Goal: Transaction & Acquisition: Purchase product/service

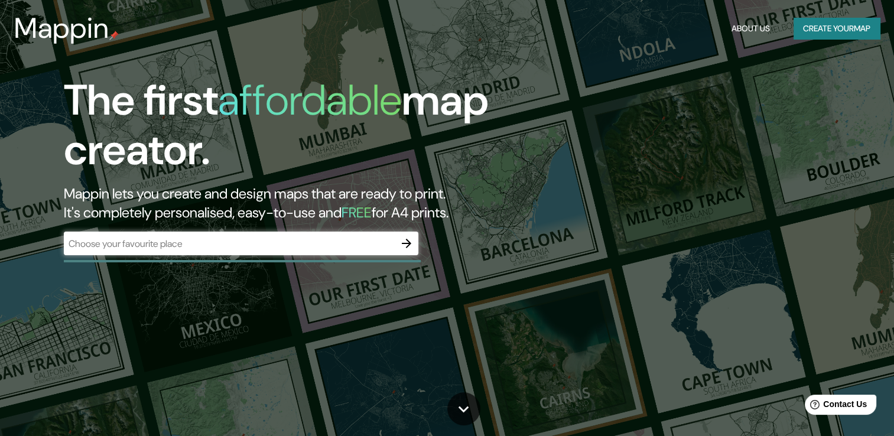
click at [336, 239] on input "text" at bounding box center [229, 244] width 331 height 14
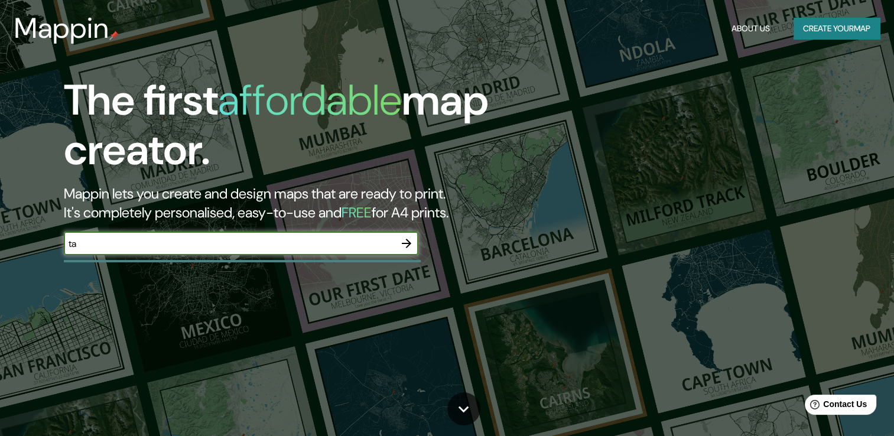
type input "t"
paste input "[STREET_ADDRESS][PERSON_NAME]"
type input "[STREET_ADDRESS][PERSON_NAME]"
click at [405, 241] on icon "button" at bounding box center [407, 243] width 14 height 14
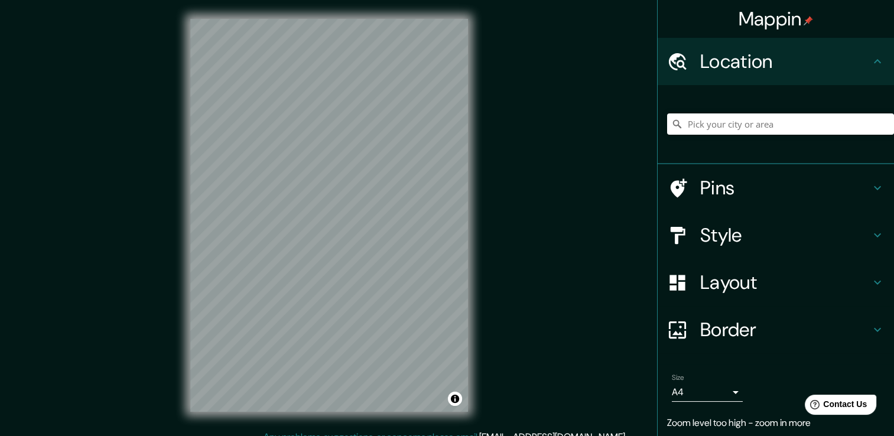
click at [554, 214] on div "Mappin Location Pins Style Layout Border Choose a border. Hint : you can make l…" at bounding box center [447, 224] width 894 height 449
click at [728, 125] on input "Pick your city or area" at bounding box center [780, 124] width 227 height 21
paste input "[STREET_ADDRESS][PERSON_NAME]"
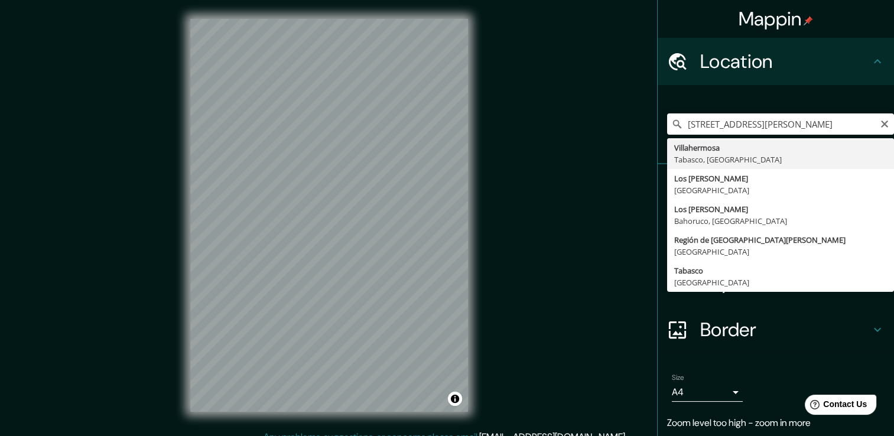
type input "Villahermosa, [GEOGRAPHIC_DATA], [GEOGRAPHIC_DATA]"
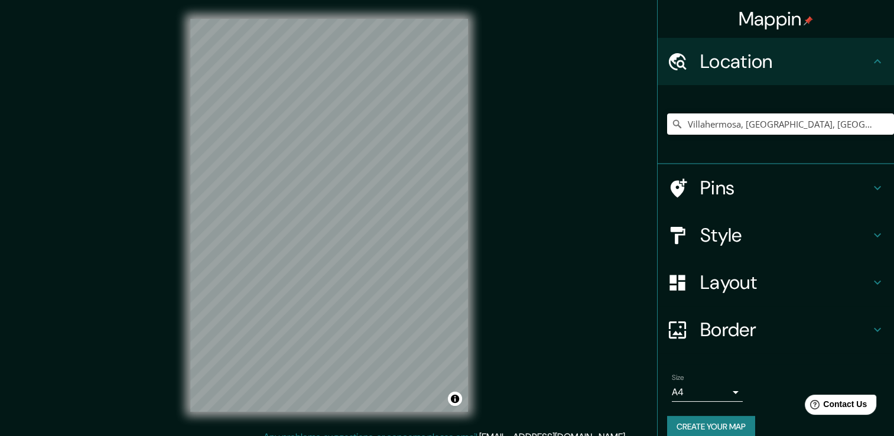
click at [731, 235] on h4 "Style" at bounding box center [786, 235] width 170 height 24
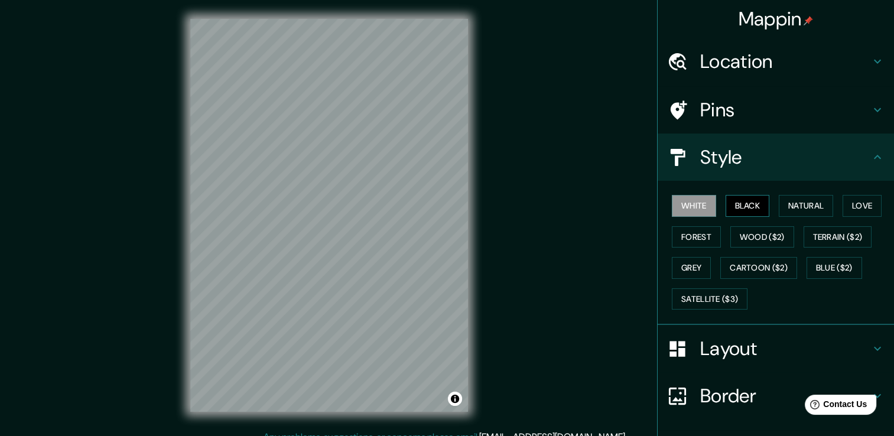
click at [738, 204] on button "Black" at bounding box center [748, 206] width 44 height 22
click at [698, 205] on button "White" at bounding box center [694, 206] width 44 height 22
click at [797, 208] on button "Natural" at bounding box center [806, 206] width 54 height 22
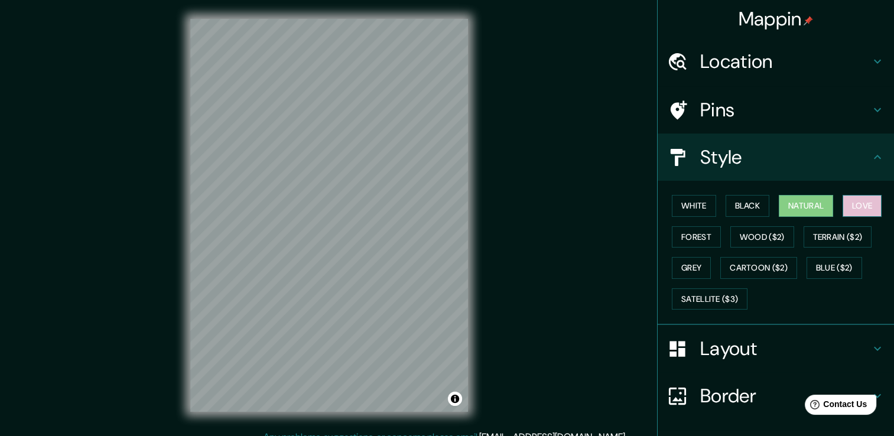
click at [856, 205] on button "Love" at bounding box center [862, 206] width 39 height 22
click at [800, 206] on button "Natural" at bounding box center [806, 206] width 54 height 22
click at [692, 240] on button "Forest" at bounding box center [696, 237] width 49 height 22
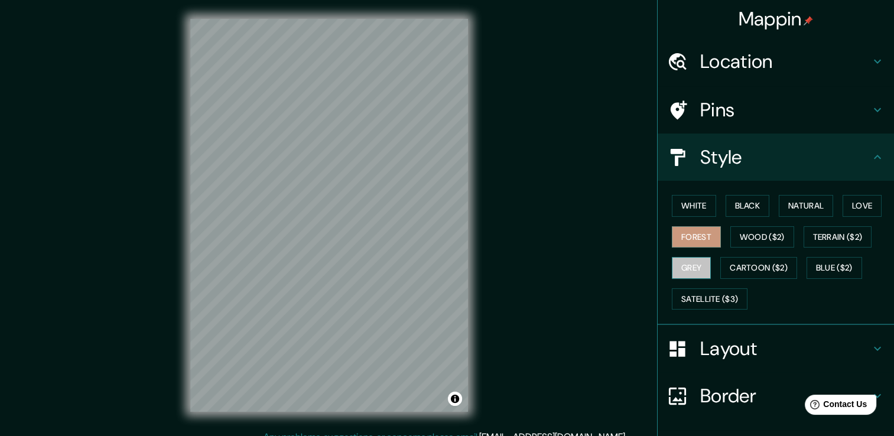
click at [680, 267] on button "Grey" at bounding box center [691, 268] width 39 height 22
click at [809, 204] on button "Natural" at bounding box center [806, 206] width 54 height 22
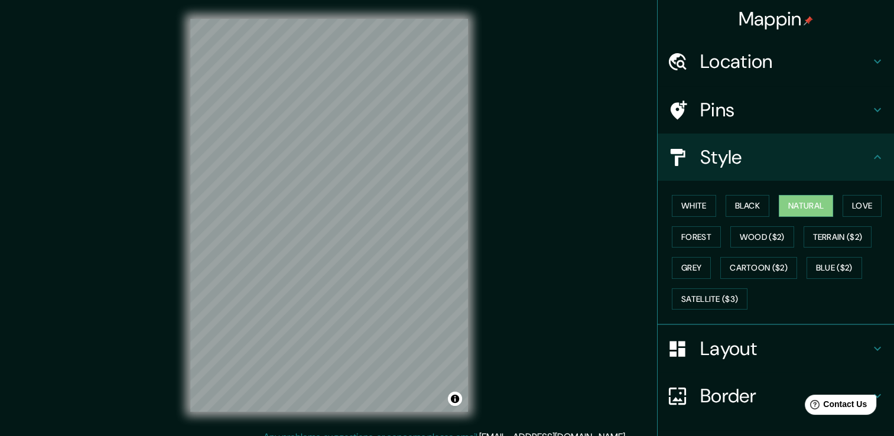
click at [867, 164] on div "Style" at bounding box center [776, 157] width 236 height 47
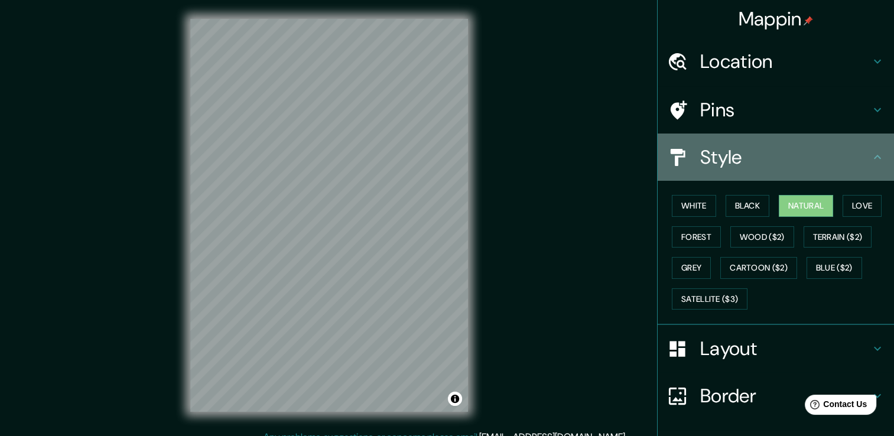
click at [867, 166] on div "Style" at bounding box center [776, 157] width 236 height 47
click at [871, 155] on icon at bounding box center [878, 157] width 14 height 14
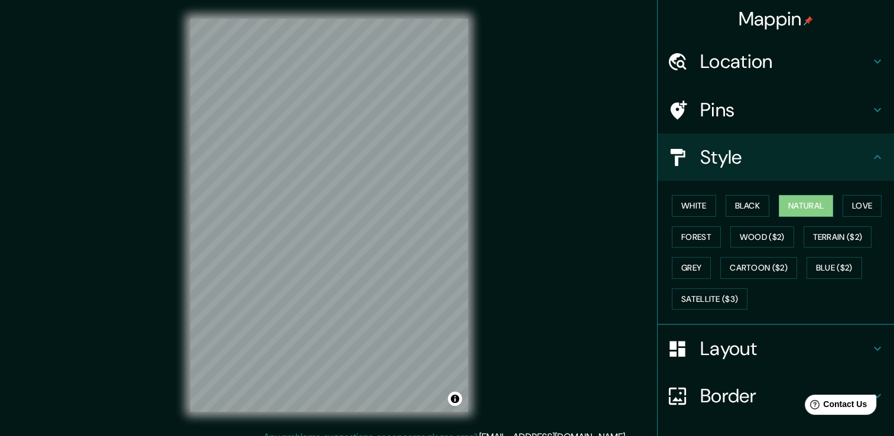
click at [858, 65] on h4 "Location" at bounding box center [786, 62] width 170 height 24
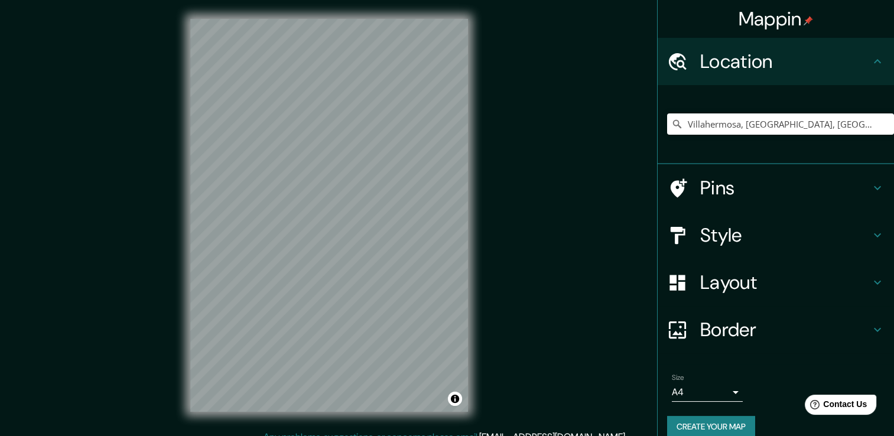
click at [858, 65] on h4 "Location" at bounding box center [786, 62] width 170 height 24
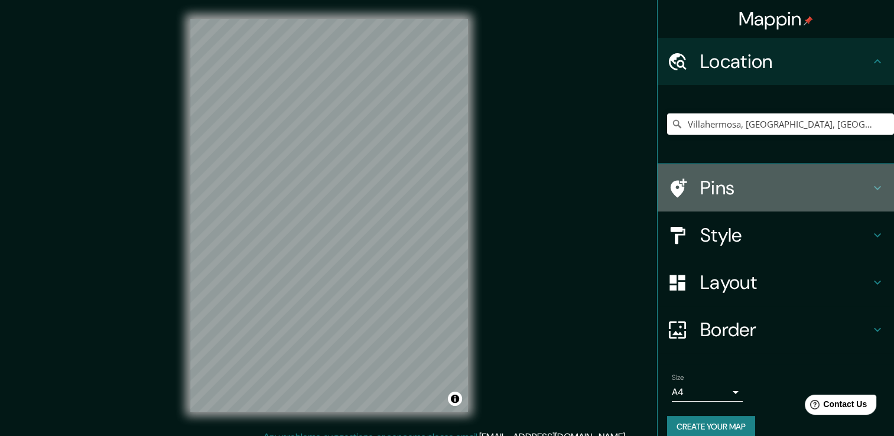
click at [871, 186] on icon at bounding box center [878, 188] width 14 height 14
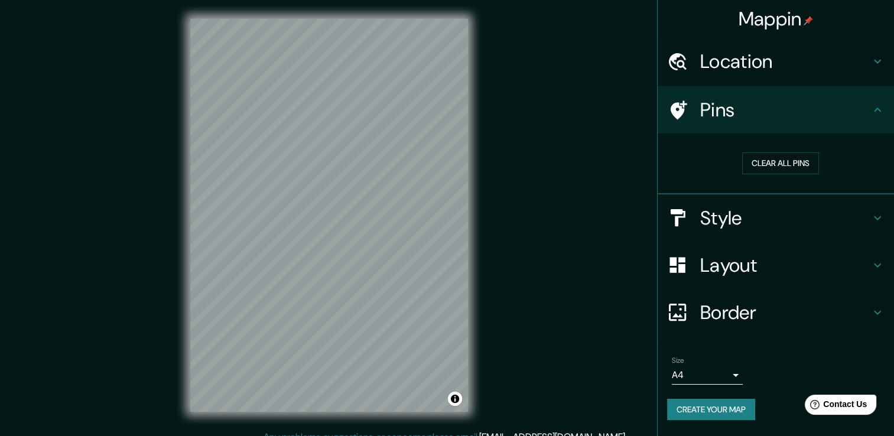
click at [848, 271] on h4 "Layout" at bounding box center [786, 266] width 170 height 24
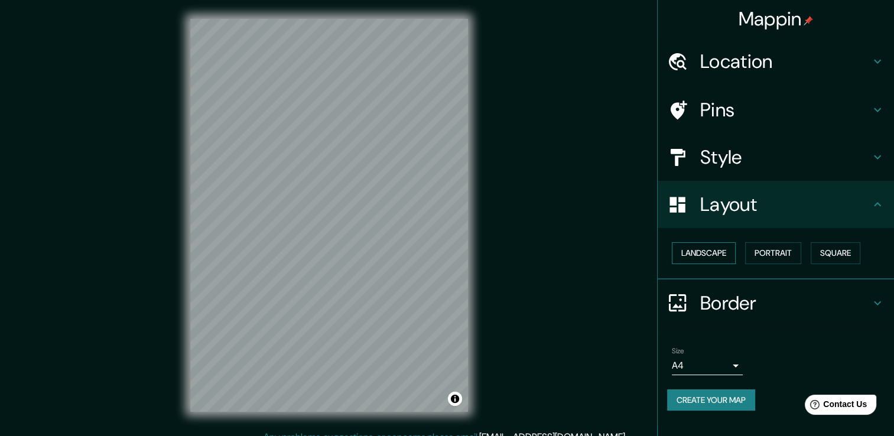
click at [711, 252] on button "Landscape" at bounding box center [704, 253] width 64 height 22
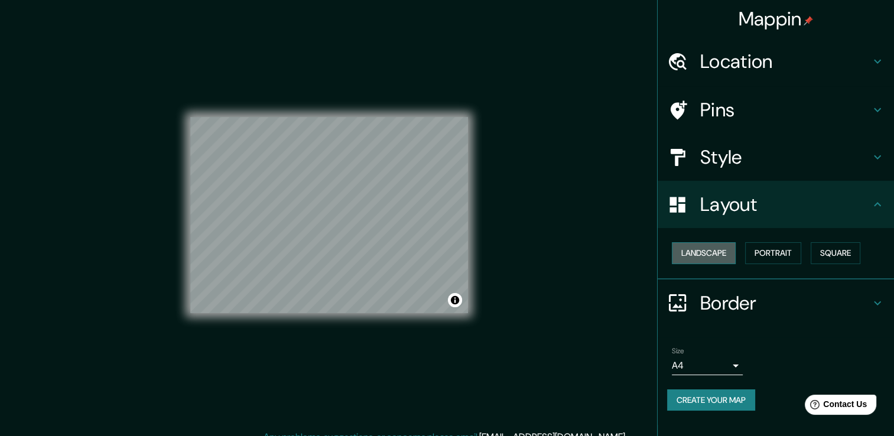
click at [711, 252] on button "Landscape" at bounding box center [704, 253] width 64 height 22
click at [783, 252] on button "Portrait" at bounding box center [773, 253] width 56 height 22
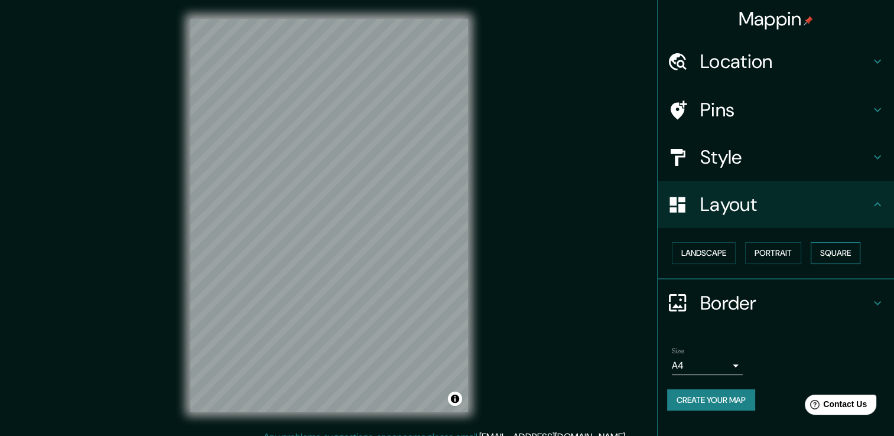
click at [831, 248] on button "Square" at bounding box center [836, 253] width 50 height 22
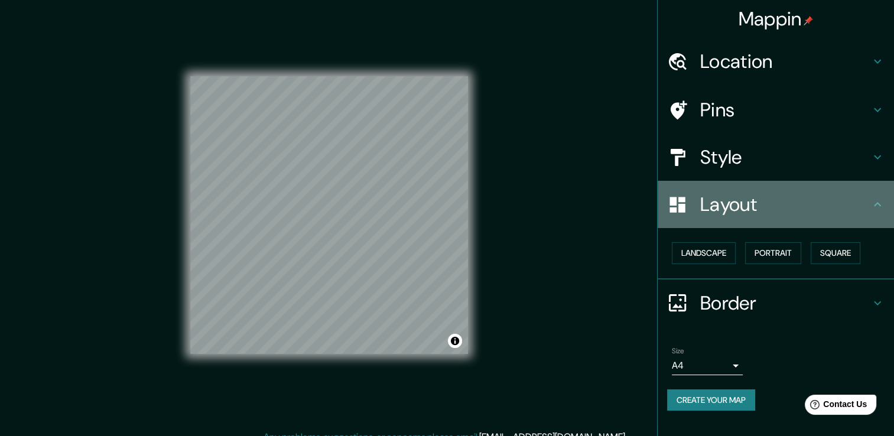
click at [881, 205] on icon at bounding box center [878, 204] width 14 height 14
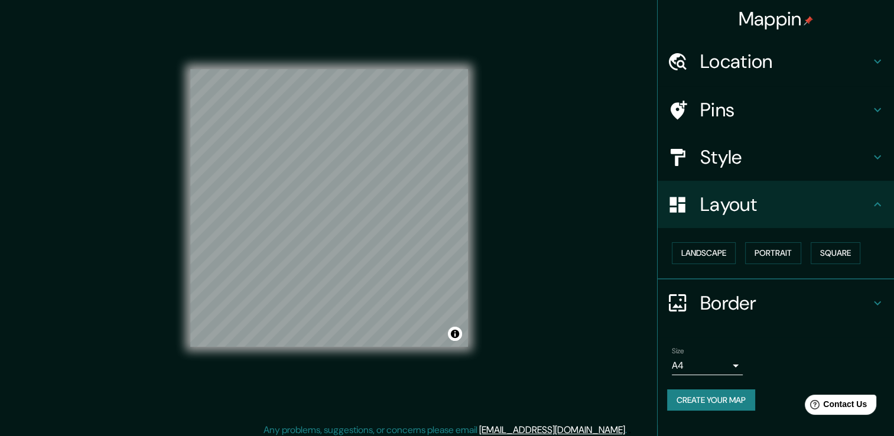
scroll to position [13, 0]
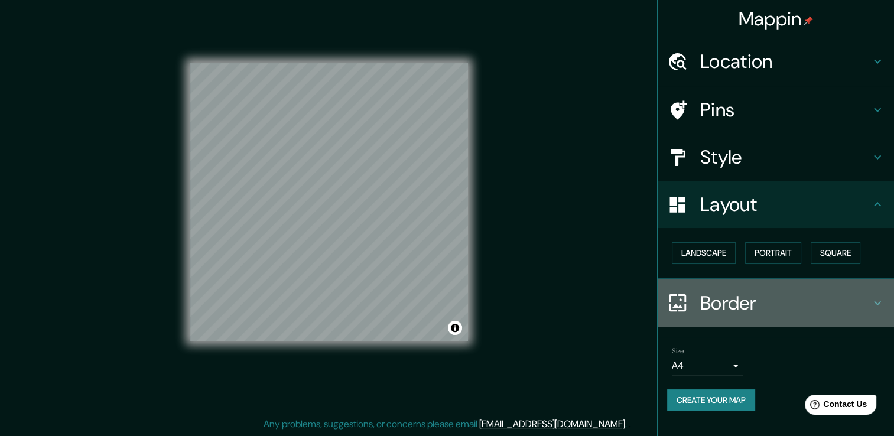
click at [851, 286] on div "Border" at bounding box center [776, 303] width 236 height 47
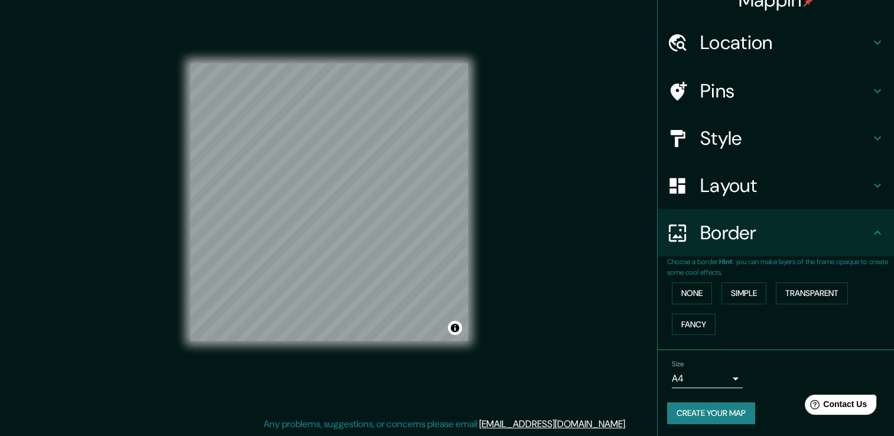
scroll to position [20, 0]
click at [745, 290] on button "Simple" at bounding box center [744, 293] width 45 height 22
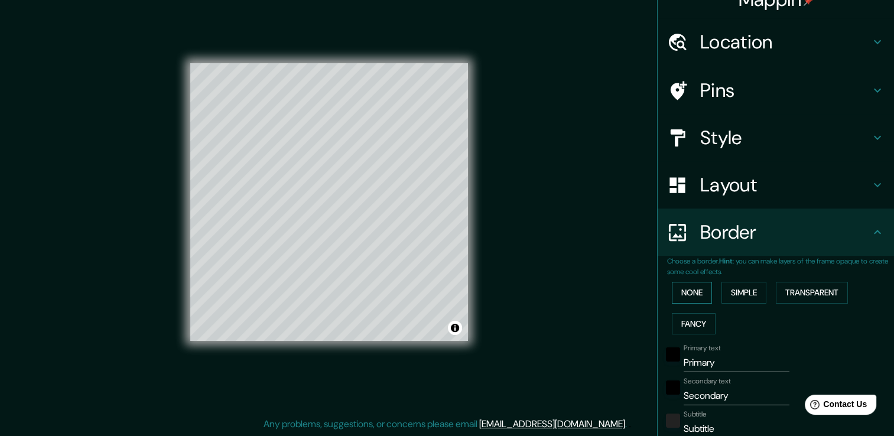
click at [695, 287] on button "None" at bounding box center [692, 293] width 40 height 22
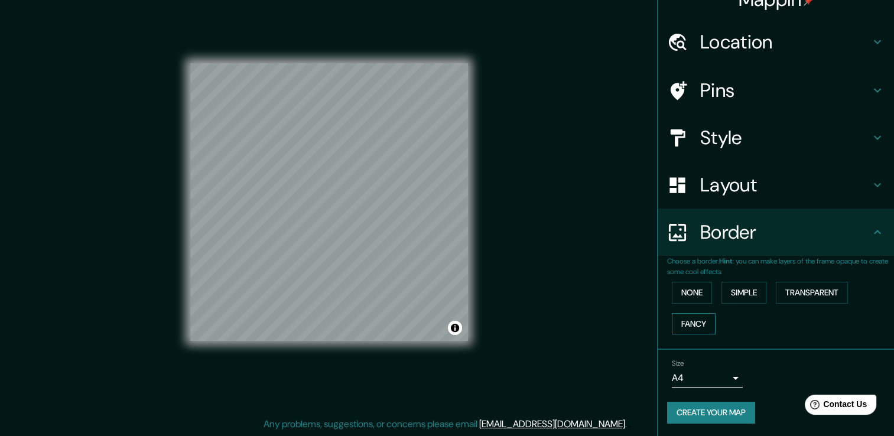
click at [697, 322] on button "Fancy" at bounding box center [694, 324] width 44 height 22
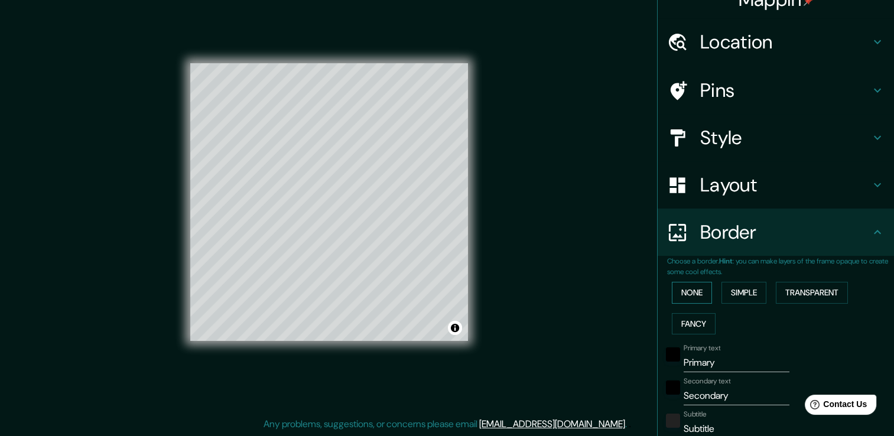
click at [690, 294] on button "None" at bounding box center [692, 293] width 40 height 22
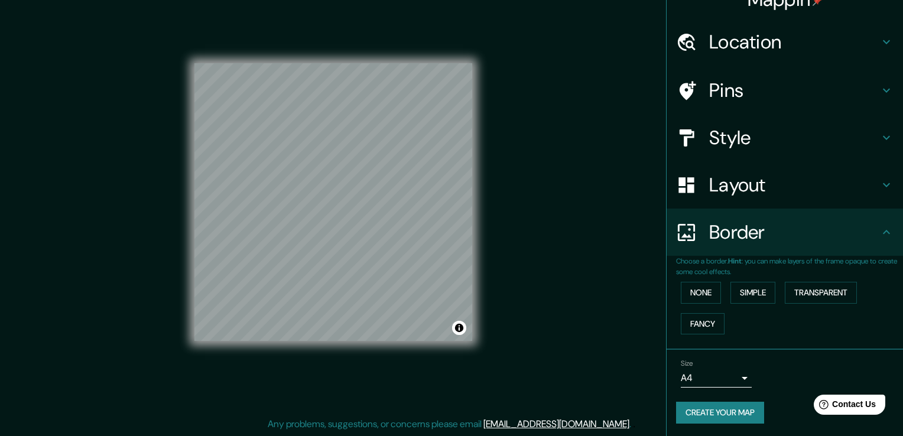
click at [724, 380] on body "Mappin Location [GEOGRAPHIC_DATA], [GEOGRAPHIC_DATA], [GEOGRAPHIC_DATA] Pins St…" at bounding box center [451, 205] width 903 height 436
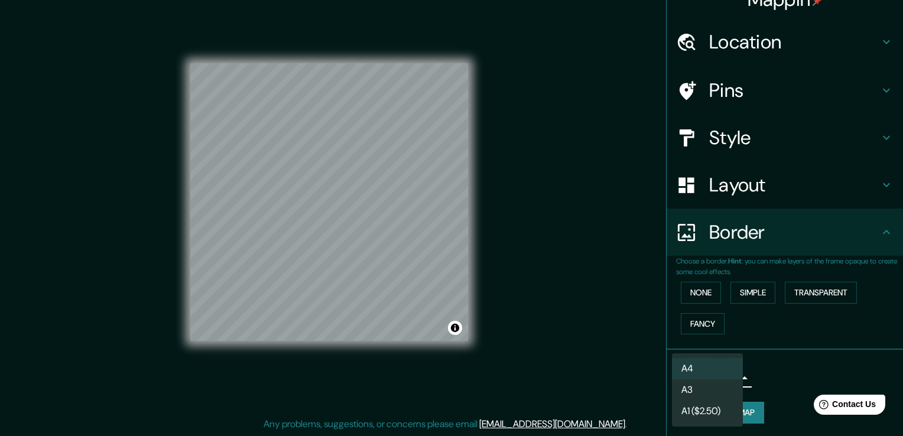
click at [792, 346] on div at bounding box center [451, 218] width 903 height 436
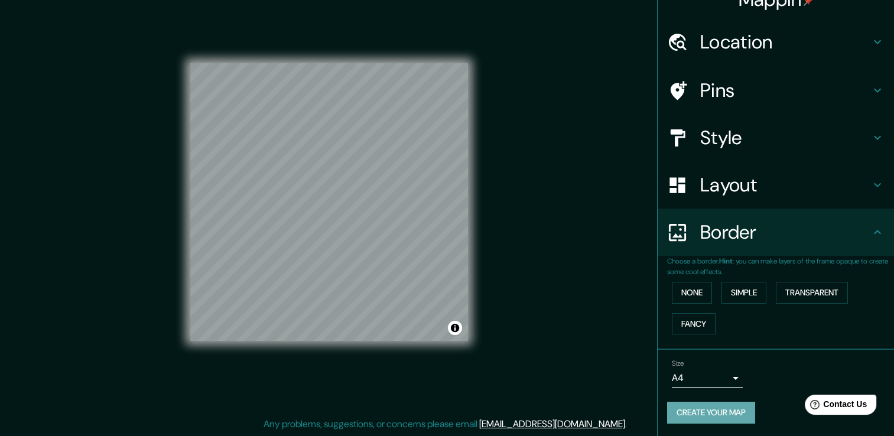
click at [719, 411] on button "Create your map" at bounding box center [711, 413] width 88 height 22
click at [724, 414] on button "Create your map" at bounding box center [711, 413] width 88 height 22
